Goal: Check status: Check status

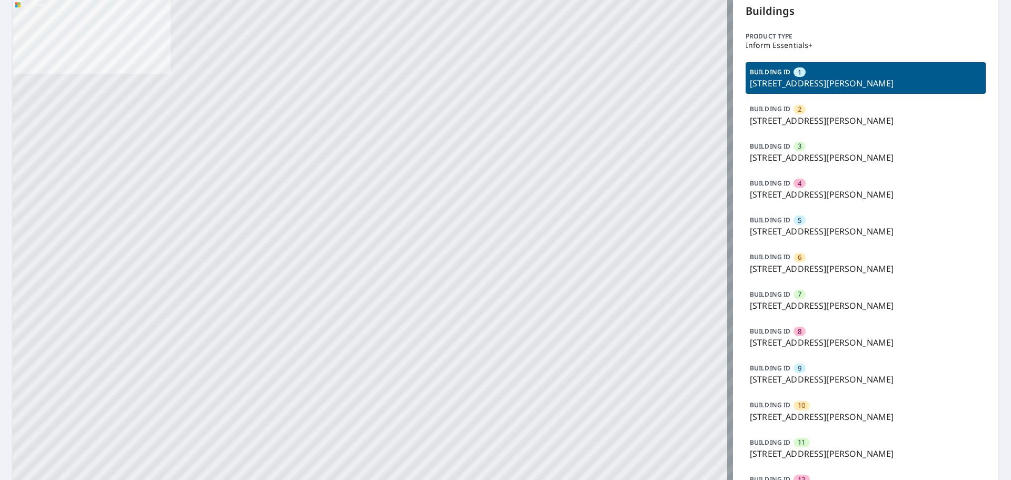
scroll to position [53, 0]
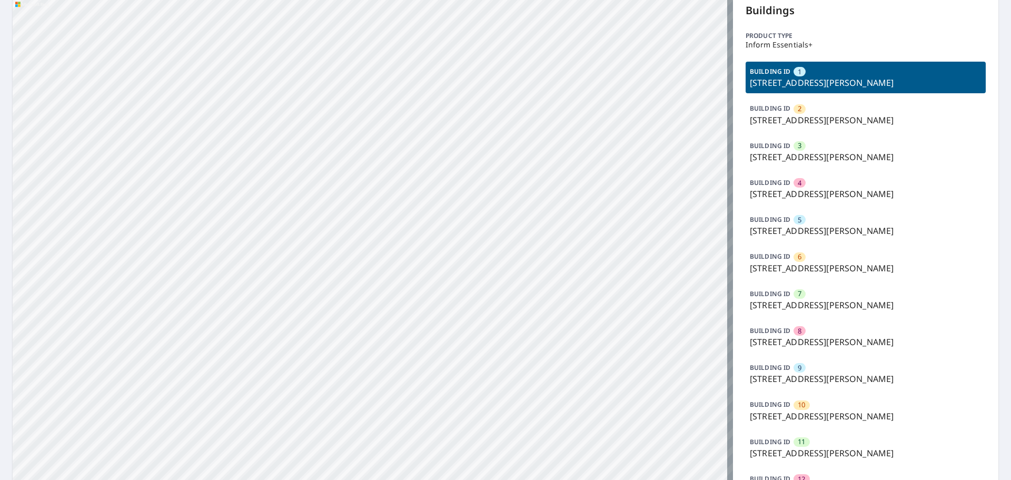
drag, startPoint x: 270, startPoint y: 250, endPoint x: 373, endPoint y: 175, distance: 127.9
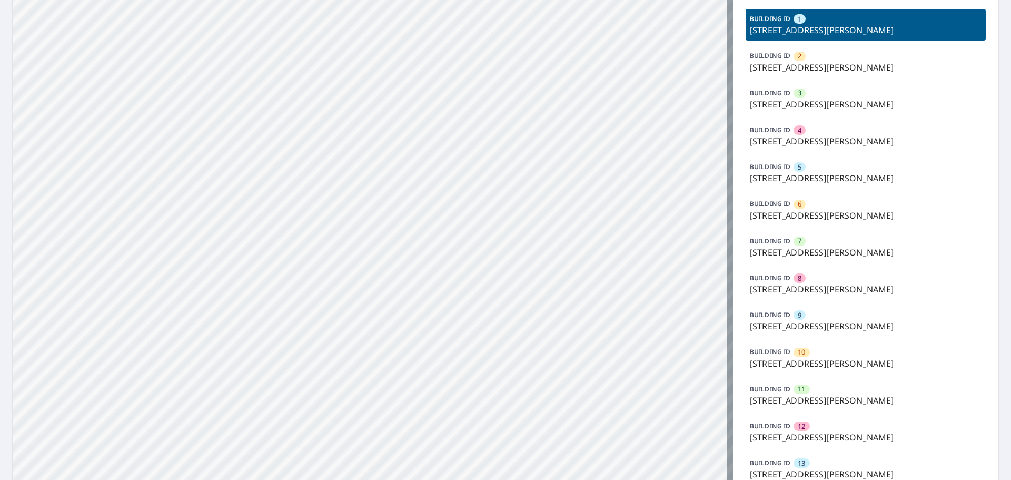
scroll to position [0, 0]
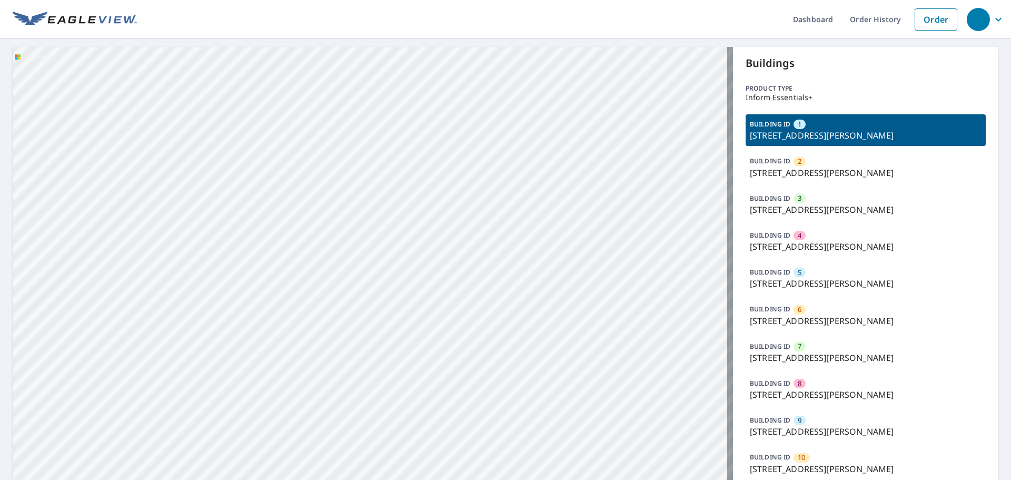
click at [814, 176] on p "[STREET_ADDRESS][PERSON_NAME]" at bounding box center [866, 172] width 232 height 13
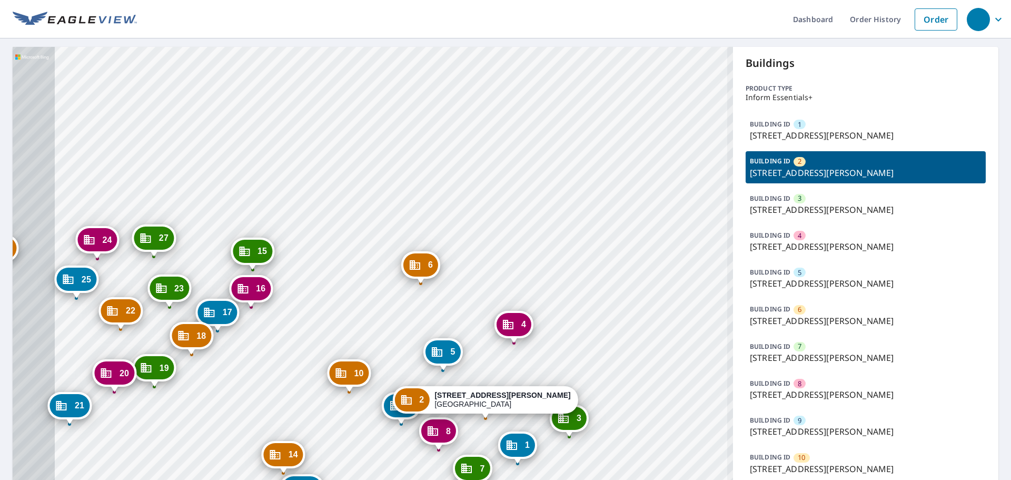
drag, startPoint x: 188, startPoint y: 326, endPoint x: 293, endPoint y: 122, distance: 229.6
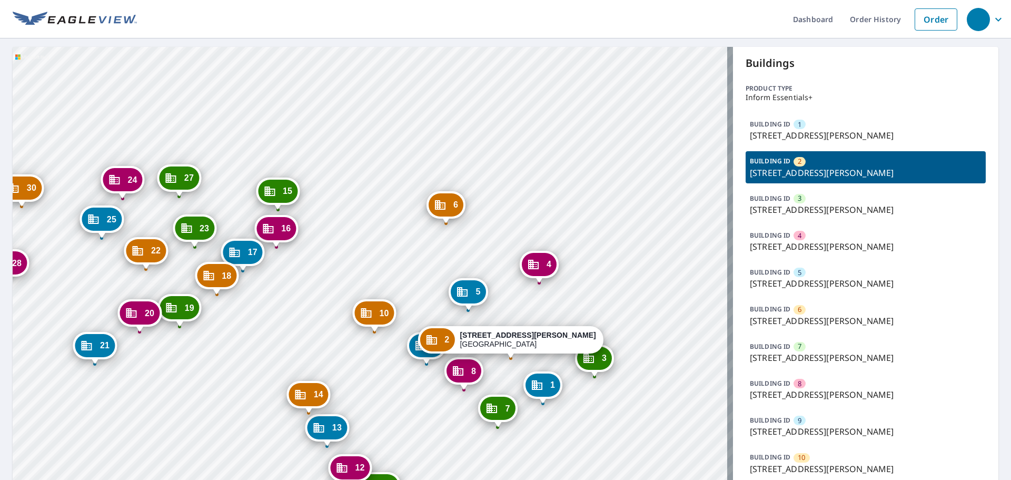
drag, startPoint x: 291, startPoint y: 127, endPoint x: 308, endPoint y: 81, distance: 48.8
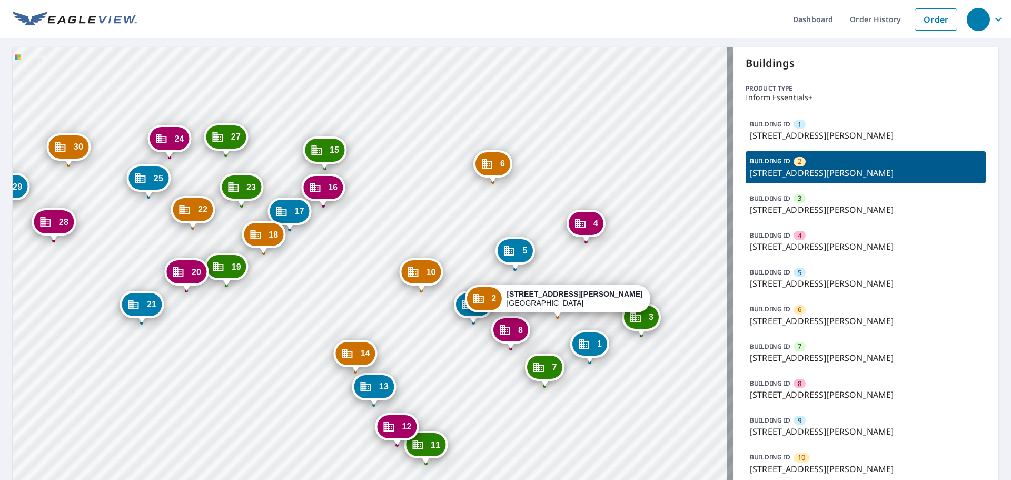
drag, startPoint x: 292, startPoint y: 115, endPoint x: 339, endPoint y: 74, distance: 62.3
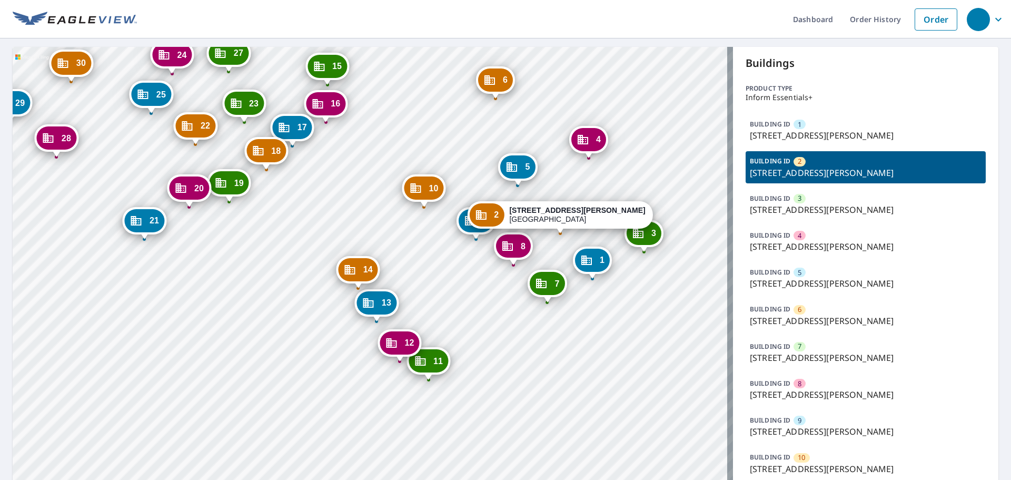
drag, startPoint x: 332, startPoint y: 231, endPoint x: 357, endPoint y: 246, distance: 29.1
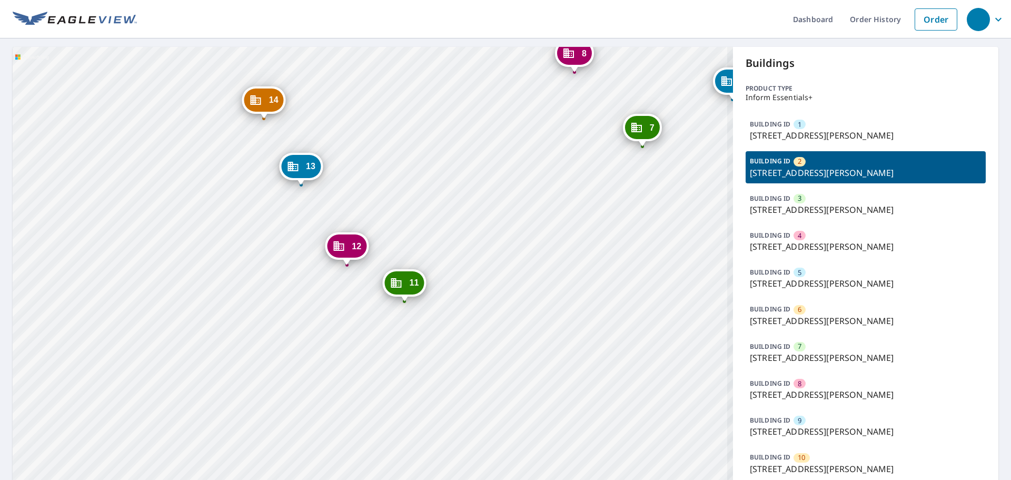
drag, startPoint x: 464, startPoint y: 299, endPoint x: 442, endPoint y: 200, distance: 101.3
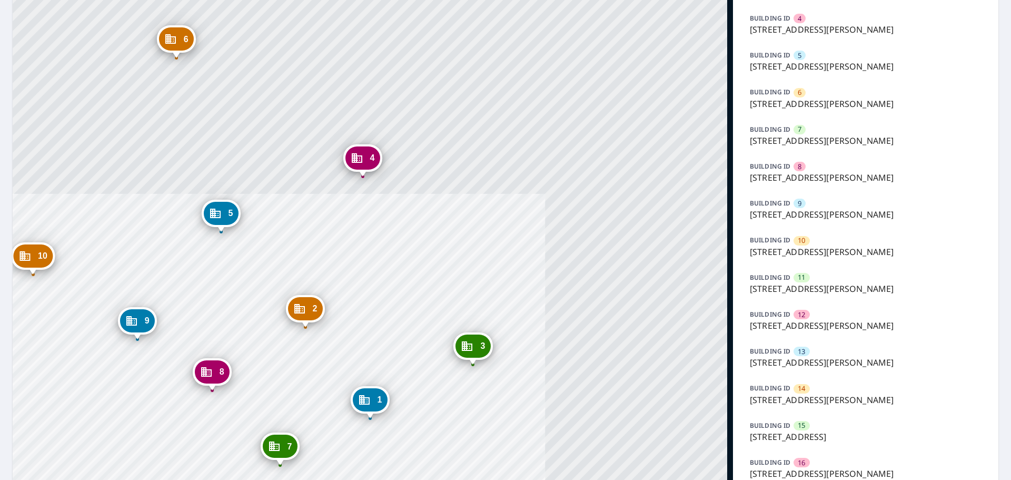
scroll to position [263, 0]
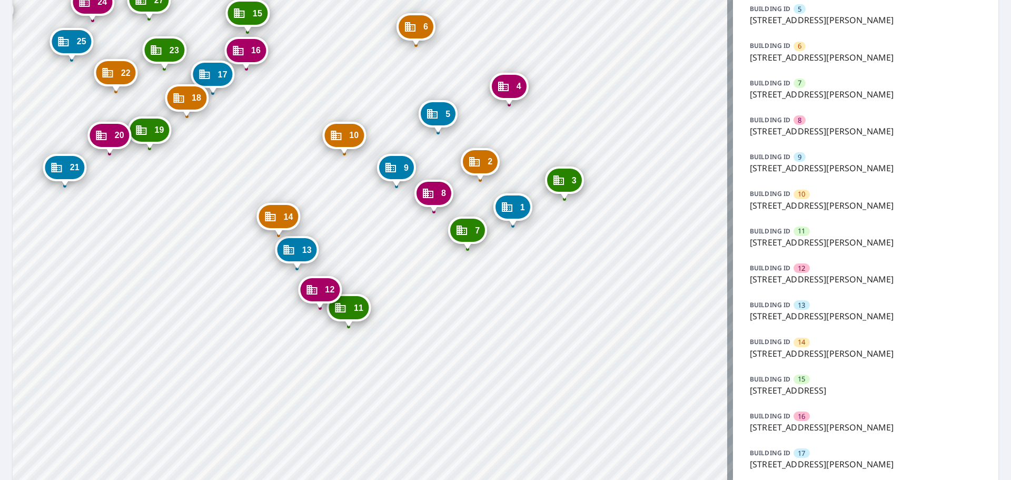
click at [344, 311] on icon "Dropped pin, building 11, Commercial property, 20 John Cir Salinas, CA 93905" at bounding box center [340, 307] width 13 height 13
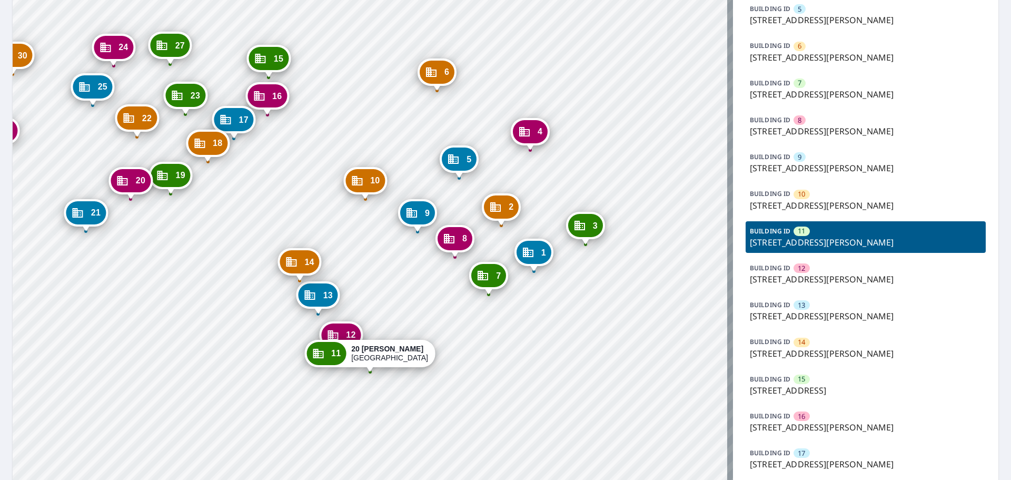
click at [340, 334] on div "12" at bounding box center [340, 334] width 39 height 23
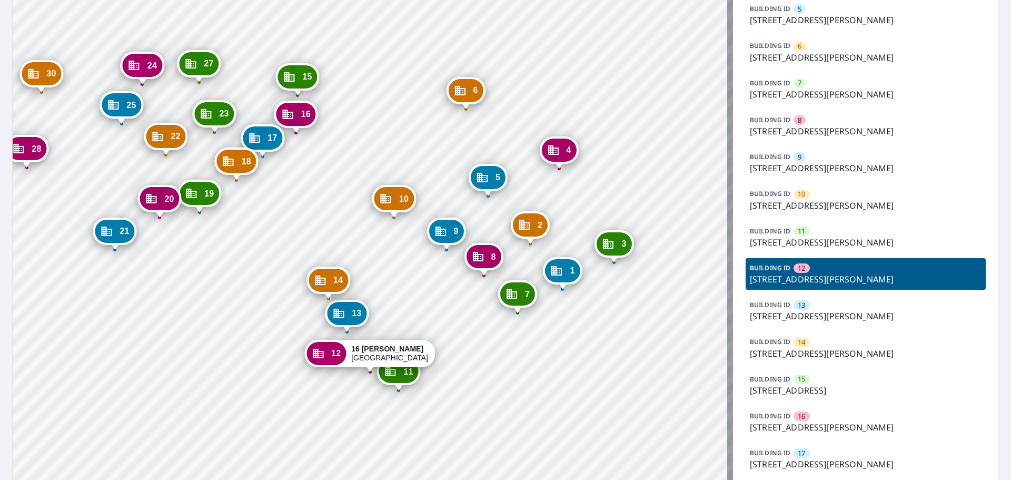
click at [399, 376] on div "11" at bounding box center [398, 371] width 39 height 23
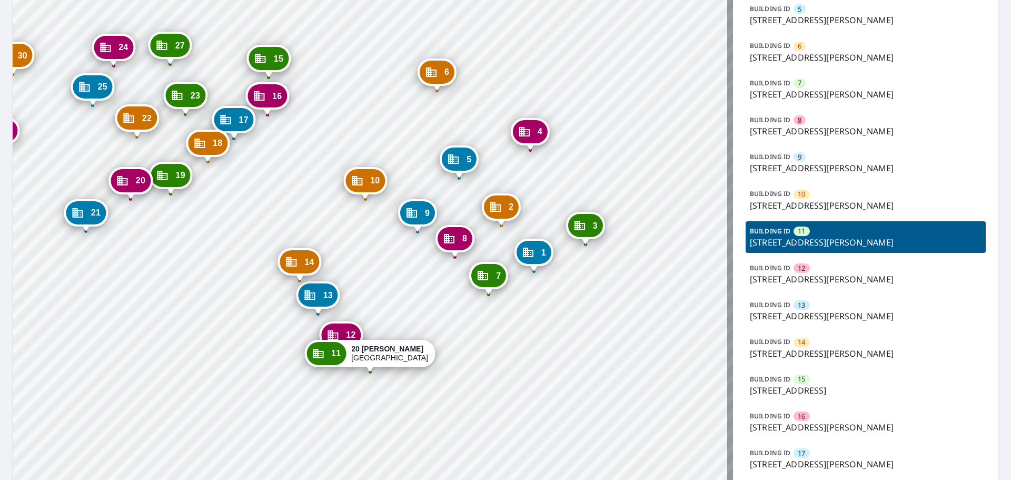
click at [352, 332] on span "12" at bounding box center [350, 335] width 9 height 8
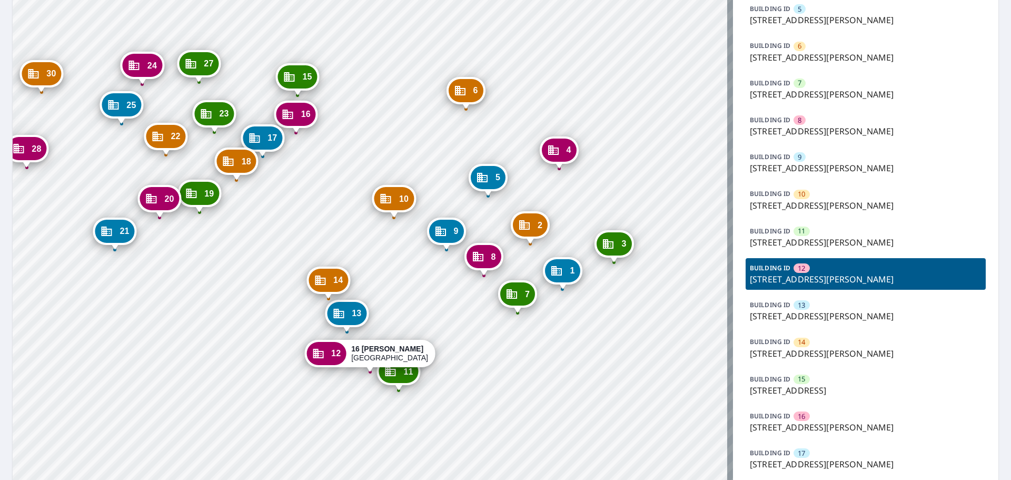
click at [393, 376] on icon "Dropped pin, building 11, Commercial property, 20 John Cir Salinas, CA 93905" at bounding box center [390, 370] width 11 height 9
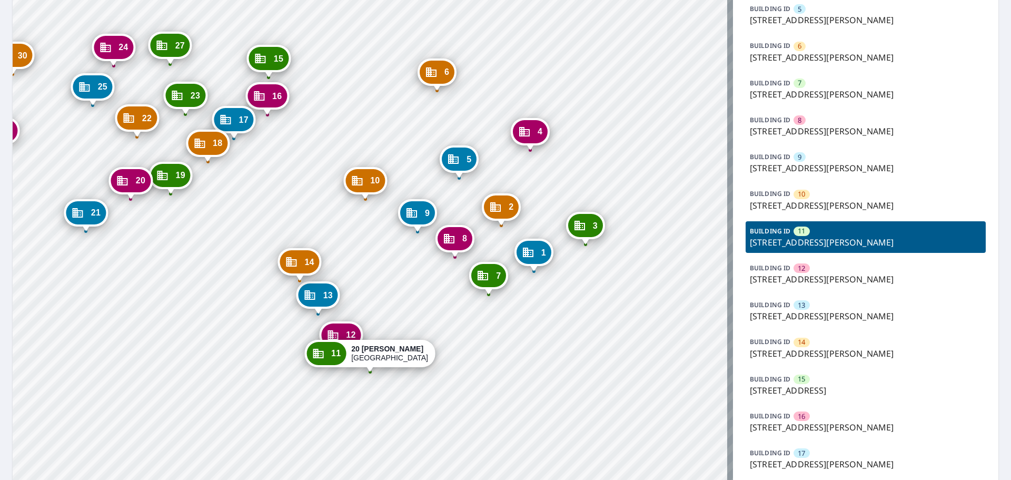
click at [337, 333] on icon "Dropped pin, building 12, Commercial property, 16 John Cir Salinas, CA 93905" at bounding box center [332, 334] width 11 height 9
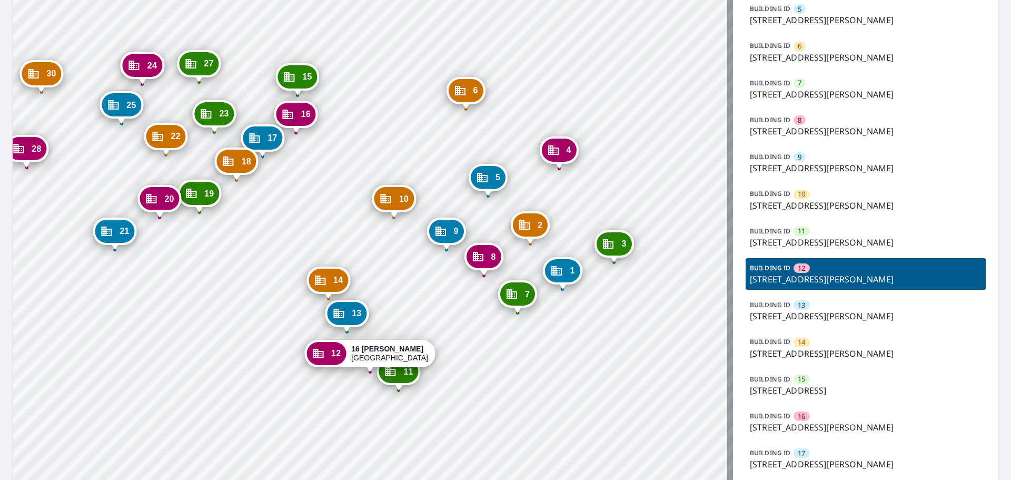
click at [383, 401] on div "1 [STREET_ADDRESS][PERSON_NAME] 2 [STREET_ADDRESS][PERSON_NAME] 3 [STREET_ADDRE…" at bounding box center [373, 374] width 720 height 1180
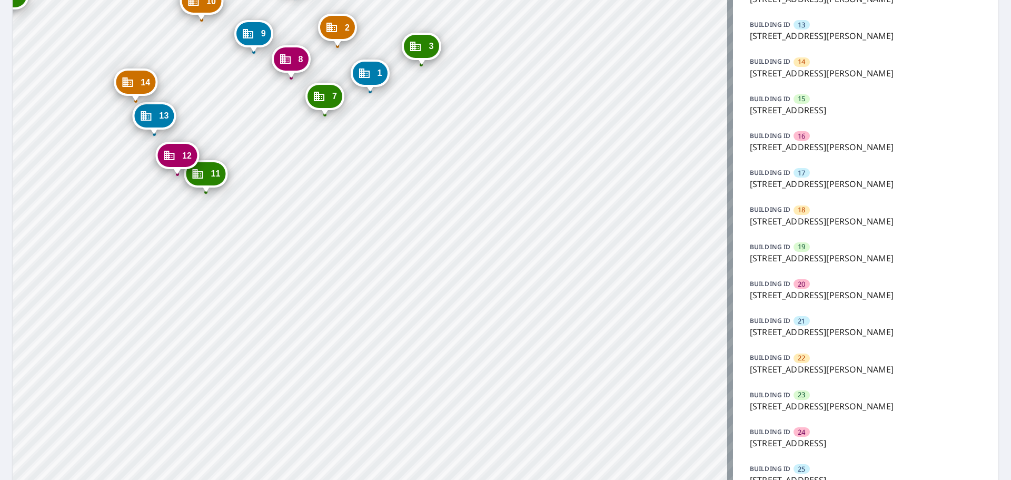
scroll to position [362, 0]
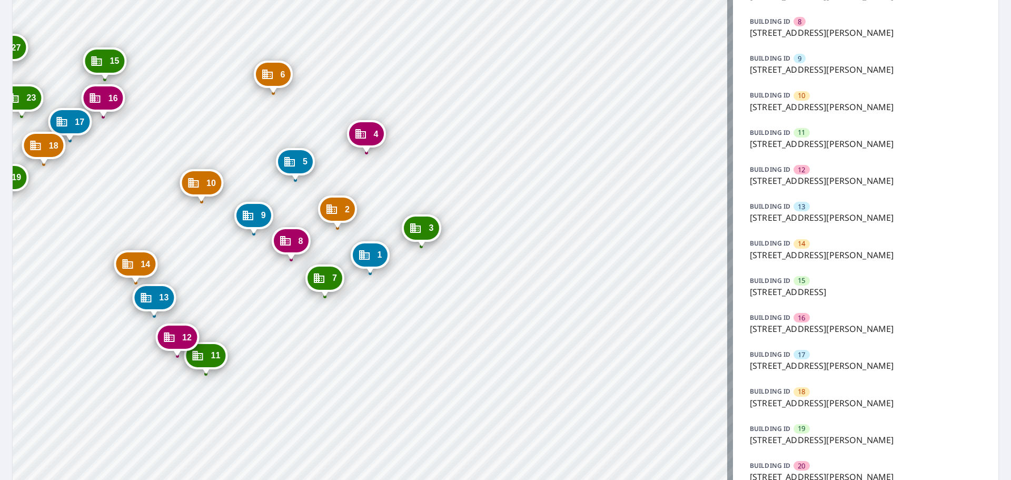
click at [194, 388] on div "2 [STREET_ADDRESS][PERSON_NAME] 3 [STREET_ADDRESS][PERSON_NAME] 4 [STREET_ADDRE…" at bounding box center [373, 275] width 720 height 1180
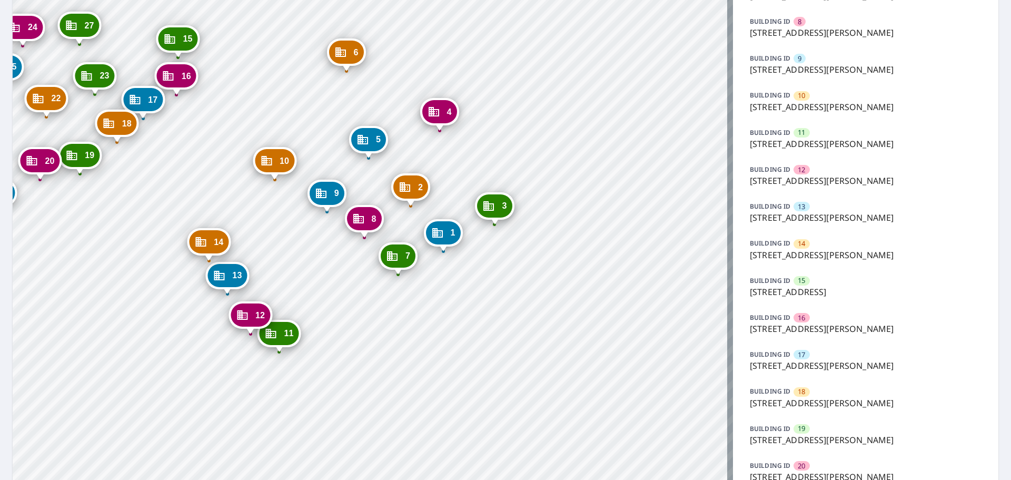
drag, startPoint x: 297, startPoint y: 351, endPoint x: 354, endPoint y: 326, distance: 61.5
click at [350, 329] on div "2 [STREET_ADDRESS][PERSON_NAME] 3 [STREET_ADDRESS][PERSON_NAME] 4 [STREET_ADDRE…" at bounding box center [373, 275] width 720 height 1180
